Goal: Task Accomplishment & Management: Use online tool/utility

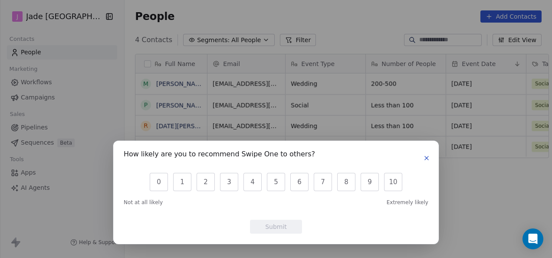
scroll to position [220, 428]
click at [425, 158] on icon "button" at bounding box center [426, 158] width 7 height 7
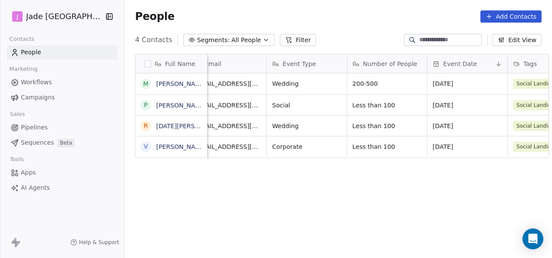
scroll to position [0, 0]
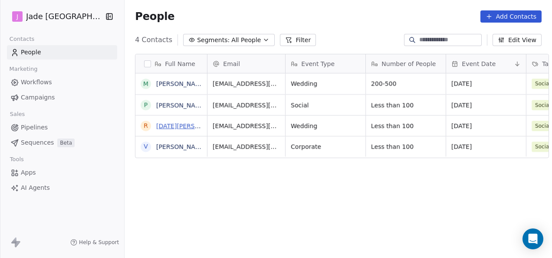
click at [156, 128] on link "[DATE][PERSON_NAME]" at bounding box center [191, 125] width 71 height 7
click at [162, 123] on link "[DATE][PERSON_NAME]" at bounding box center [191, 125] width 71 height 7
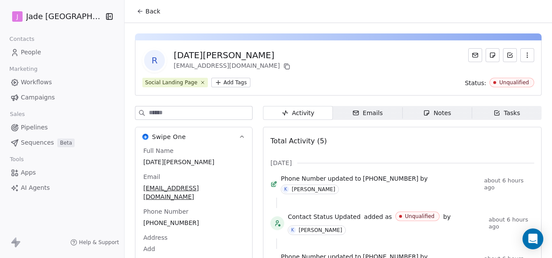
click at [137, 5] on button "Back" at bounding box center [149, 11] width 34 height 16
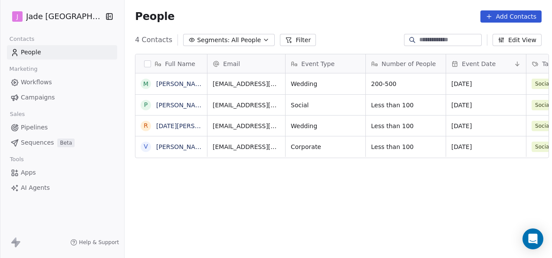
scroll to position [220, 428]
click at [161, 128] on link "[DATE][PERSON_NAME]" at bounding box center [191, 125] width 71 height 7
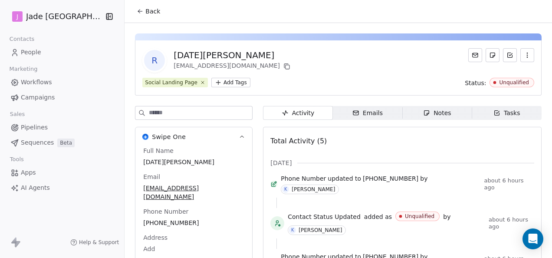
click at [145, 10] on span "Back" at bounding box center [152, 11] width 15 height 9
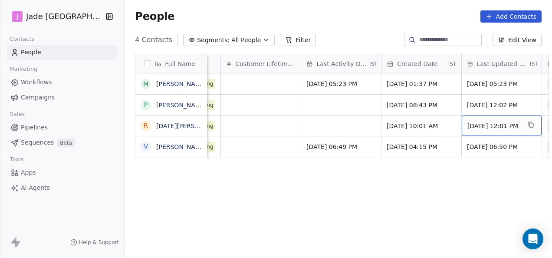
scroll to position [0, 417]
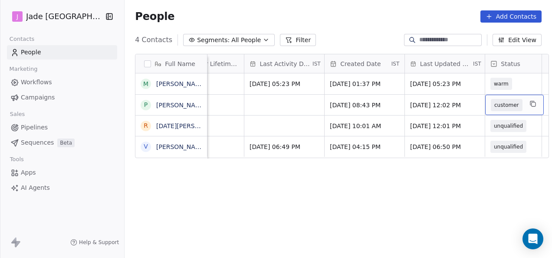
click at [506, 98] on div "customer" at bounding box center [514, 105] width 59 height 20
click at [504, 104] on span "customer" at bounding box center [506, 105] width 25 height 9
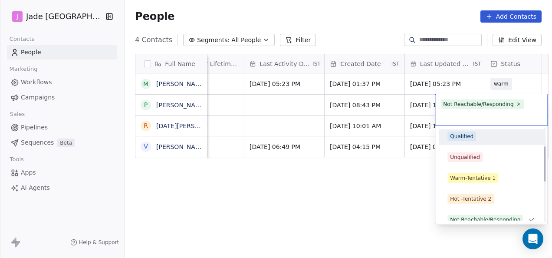
scroll to position [8, 0]
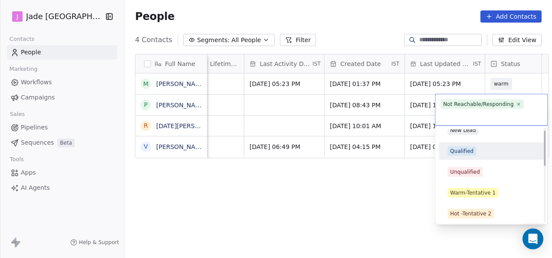
click at [345, 212] on html "[PERSON_NAME] [GEOGRAPHIC_DATA] Contacts People Marketing Workflows Campaigns S…" at bounding box center [276, 129] width 552 height 258
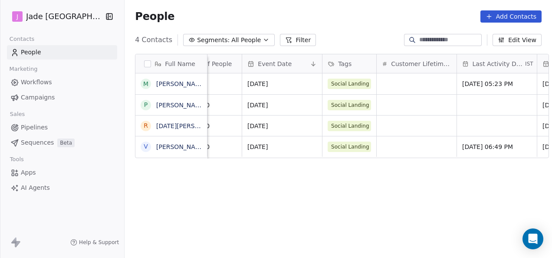
scroll to position [0, 0]
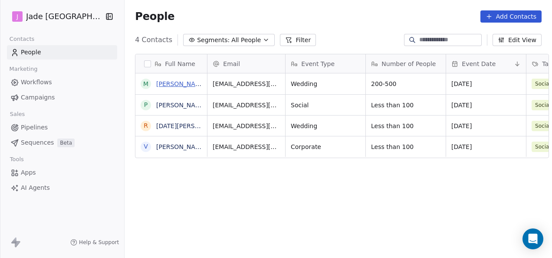
click at [173, 80] on link "[PERSON_NAME]" at bounding box center [181, 83] width 50 height 7
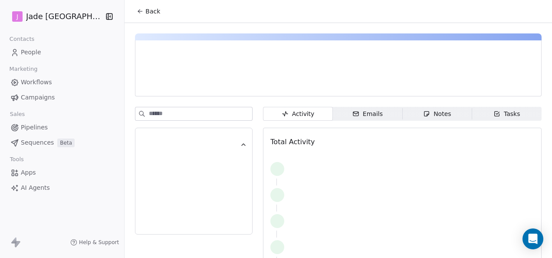
click at [173, 80] on div at bounding box center [234, 83] width 184 height 9
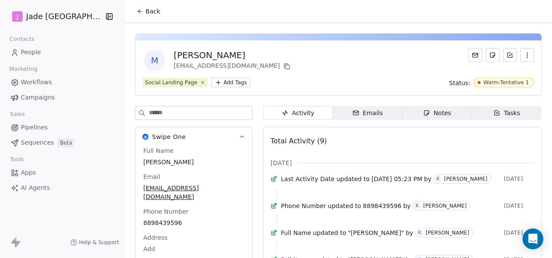
click at [37, 142] on span "Sequences" at bounding box center [37, 142] width 33 height 9
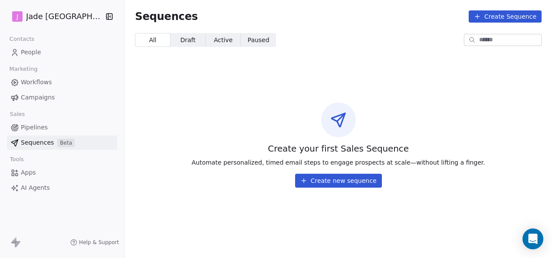
click at [149, 40] on span "All" at bounding box center [152, 40] width 7 height 9
click at [30, 53] on span "People" at bounding box center [31, 52] width 20 height 9
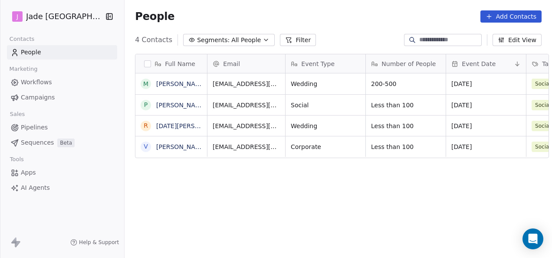
scroll to position [220, 428]
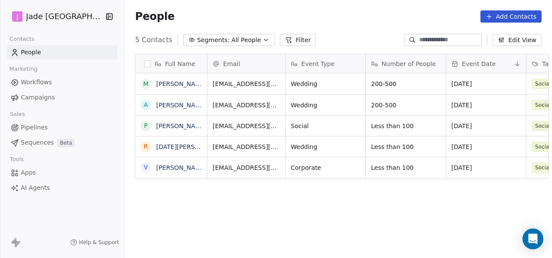
click at [491, 255] on div "Full Name M [PERSON_NAME] A [PERSON_NAME] P [PERSON_NAME] [PERSON_NAME][DATE] […" at bounding box center [339, 160] width 428 height 227
click at [263, 42] on icon "button" at bounding box center [266, 39] width 7 height 7
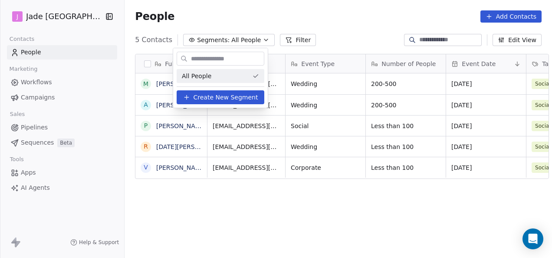
click at [251, 42] on html "[PERSON_NAME] Mumbai Contacts People Marketing Workflows Campaigns Sales Pipeli…" at bounding box center [276, 129] width 552 height 258
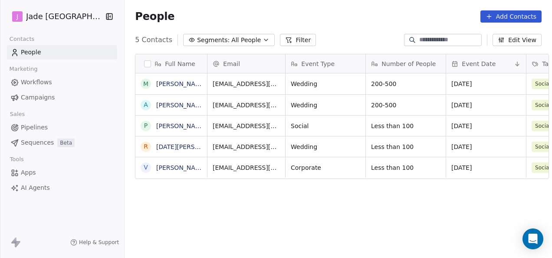
click at [283, 39] on button "Filter" at bounding box center [298, 40] width 36 height 12
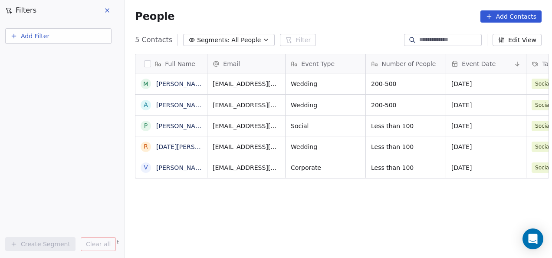
click at [110, 11] on icon at bounding box center [107, 10] width 7 height 7
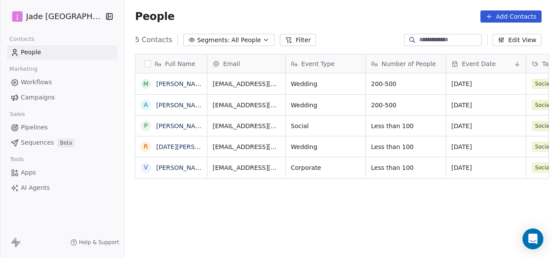
click at [284, 205] on div "Full Name M [PERSON_NAME] A [PERSON_NAME] P [PERSON_NAME] [PERSON_NAME][DATE] […" at bounding box center [339, 160] width 428 height 227
drag, startPoint x: 317, startPoint y: 257, endPoint x: 434, endPoint y: 259, distance: 116.8
click at [434, 257] on html "[PERSON_NAME] Mumbai Contacts People Marketing Workflows Campaigns Sales Pipeli…" at bounding box center [276, 129] width 552 height 258
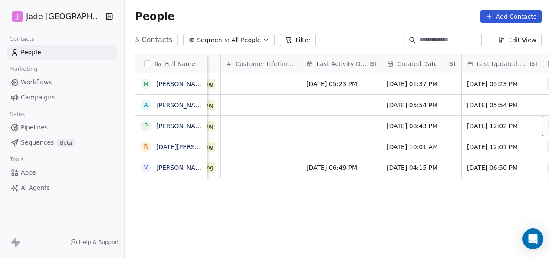
scroll to position [0, 417]
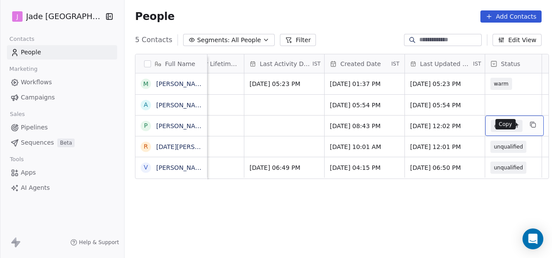
click at [530, 124] on icon "grid" at bounding box center [533, 124] width 7 height 7
click at [530, 125] on icon "grid" at bounding box center [533, 124] width 7 height 7
click at [514, 133] on div "customer" at bounding box center [514, 125] width 59 height 20
click at [504, 125] on span "customer" at bounding box center [506, 126] width 25 height 9
click at [528, 128] on button "grid" at bounding box center [533, 124] width 10 height 10
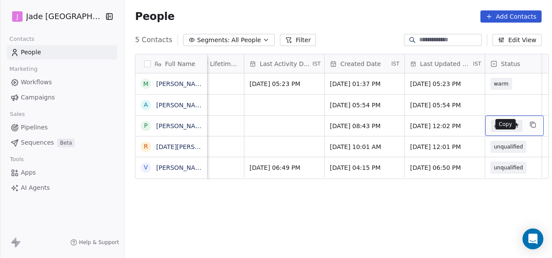
click at [528, 128] on button "grid" at bounding box center [533, 124] width 10 height 10
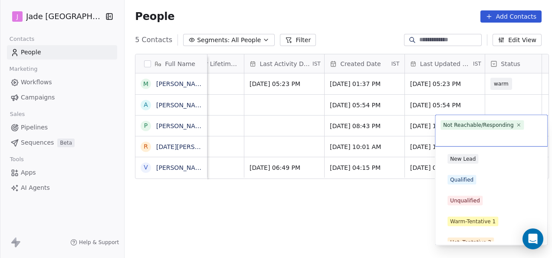
click at [519, 128] on div "Not Reachable/Responding" at bounding box center [491, 130] width 112 height 31
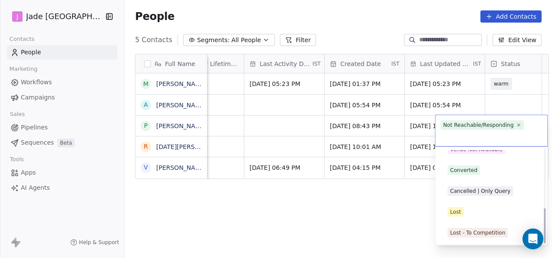
scroll to position [155, 0]
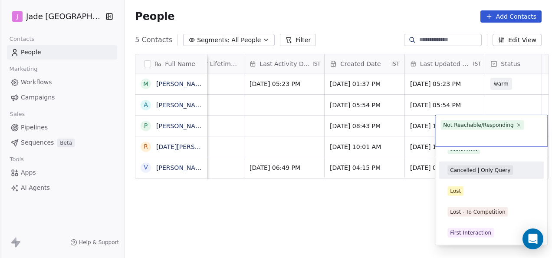
click at [417, 182] on html "[PERSON_NAME] [GEOGRAPHIC_DATA] Contacts People Marketing Workflows Campaigns S…" at bounding box center [276, 129] width 552 height 258
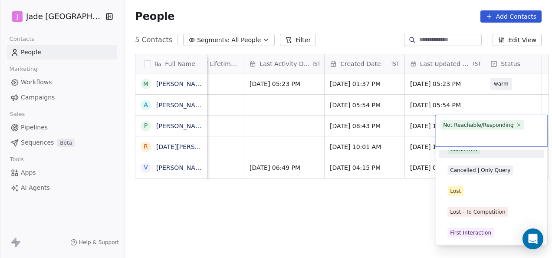
click at [393, 196] on html "[PERSON_NAME] [GEOGRAPHIC_DATA] Contacts People Marketing Workflows Campaigns S…" at bounding box center [276, 129] width 552 height 258
